Goal: Browse casually: Explore the website without a specific task or goal

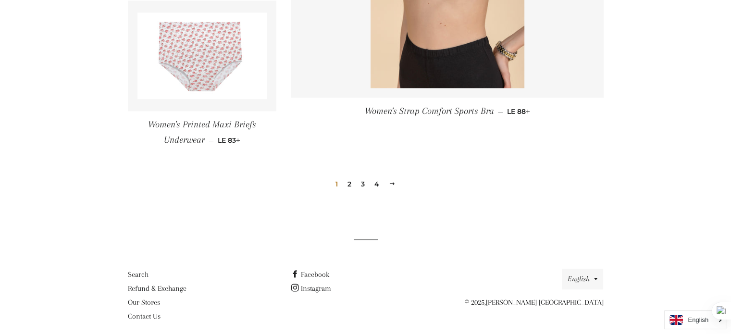
scroll to position [1459, 0]
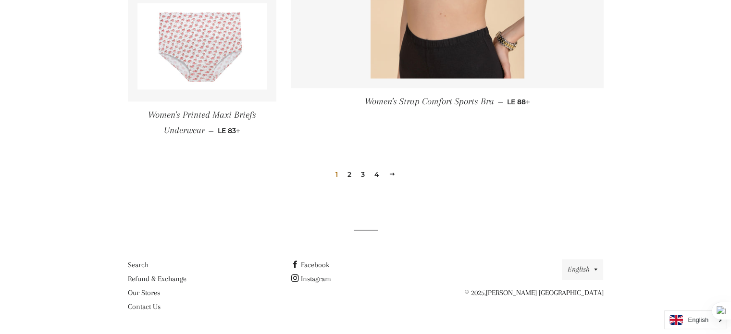
click at [351, 176] on link "2" at bounding box center [350, 174] width 12 height 14
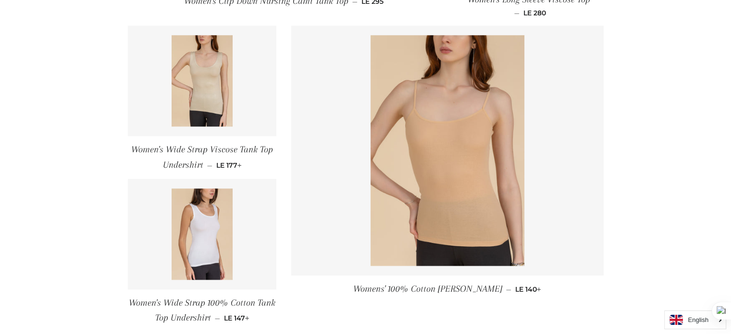
scroll to position [1440, 0]
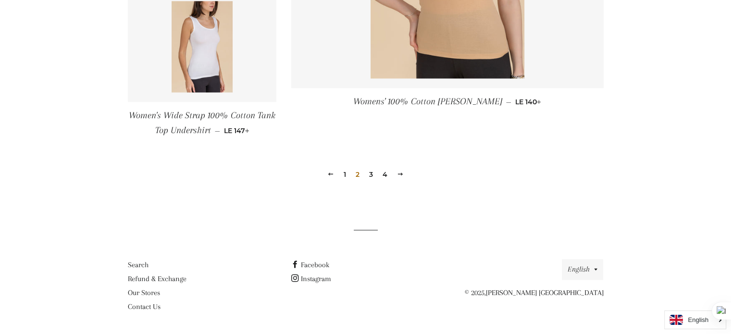
click at [399, 175] on span at bounding box center [400, 174] width 7 height 7
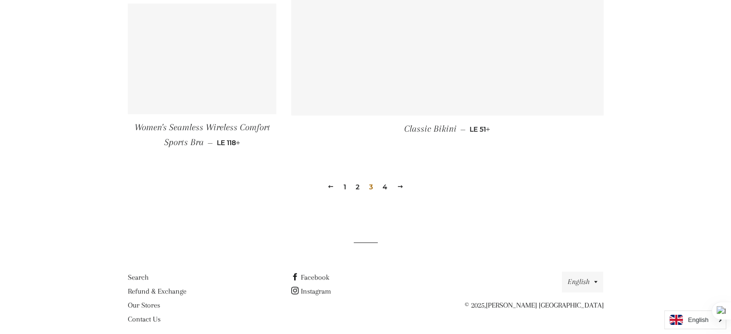
scroll to position [1436, 0]
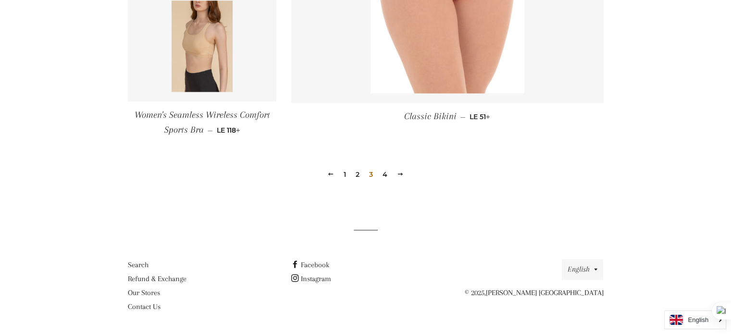
click at [384, 176] on link "4" at bounding box center [385, 174] width 12 height 14
